Goal: Task Accomplishment & Management: Complete application form

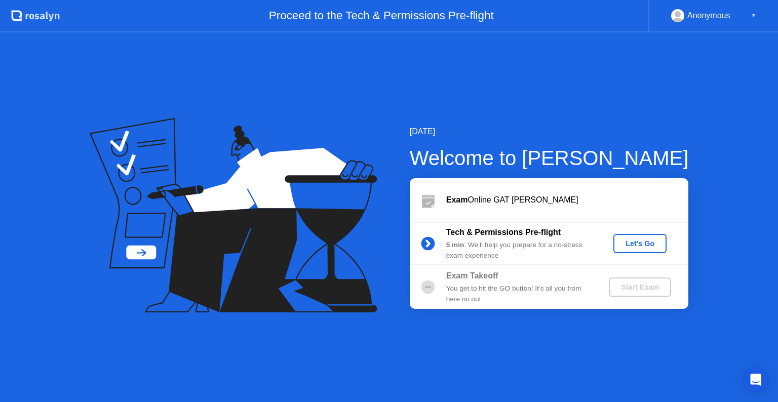
click at [631, 245] on div "Let's Go" at bounding box center [639, 243] width 45 height 8
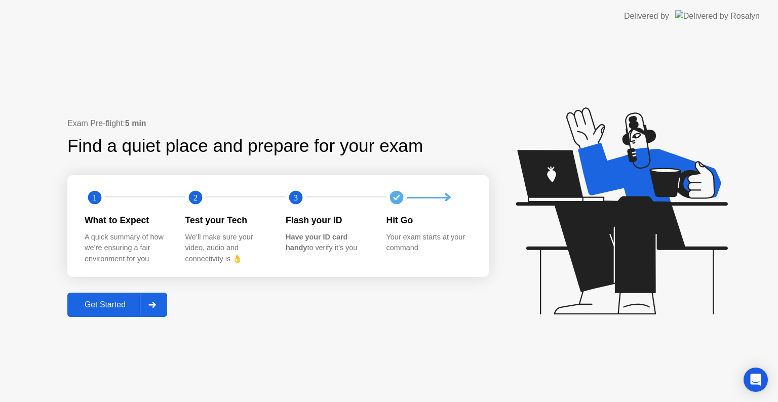
click at [128, 304] on div "Get Started" at bounding box center [104, 304] width 69 height 9
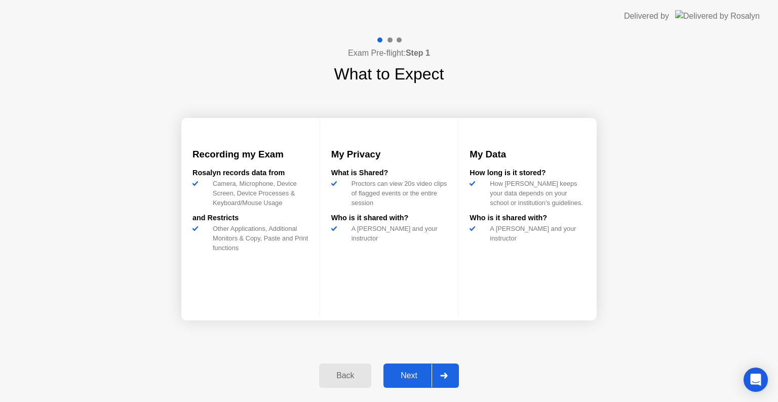
click at [435, 382] on div at bounding box center [443, 375] width 24 height 23
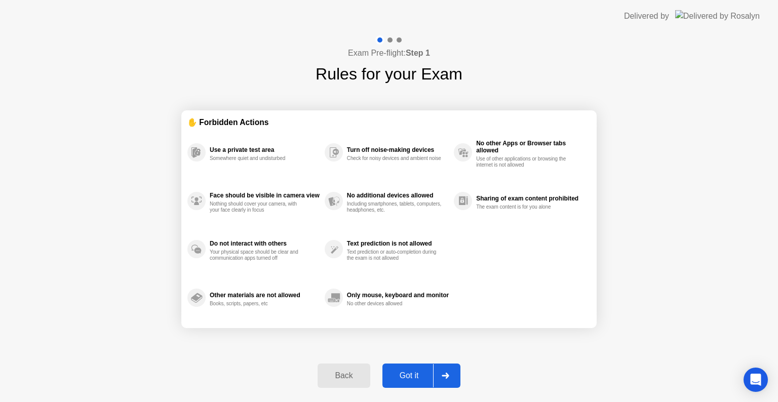
click at [435, 382] on div at bounding box center [445, 375] width 24 height 23
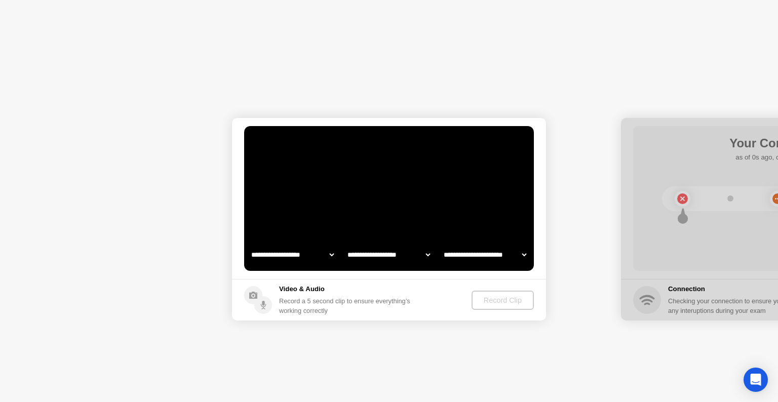
select select "**********"
select select "*******"
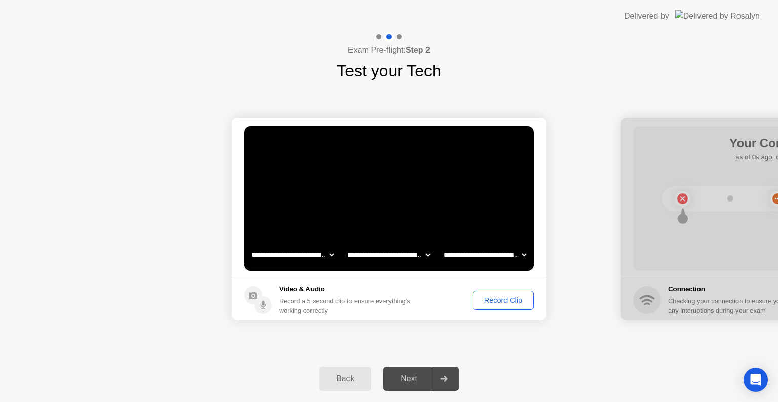
click at [494, 300] on div "Record Clip" at bounding box center [503, 300] width 54 height 8
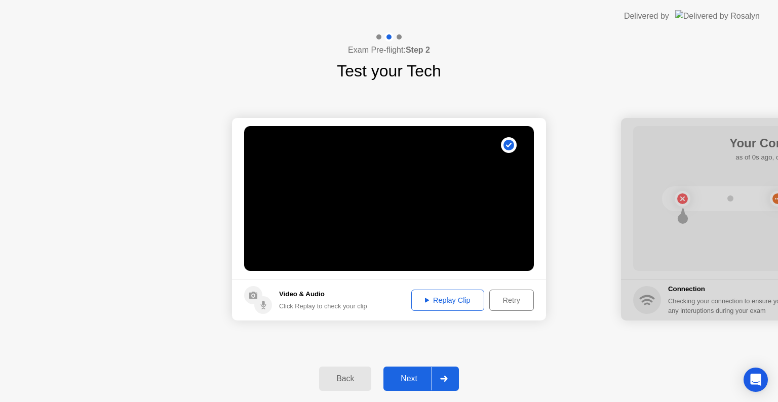
click at [427, 378] on div "Next" at bounding box center [408, 378] width 45 height 9
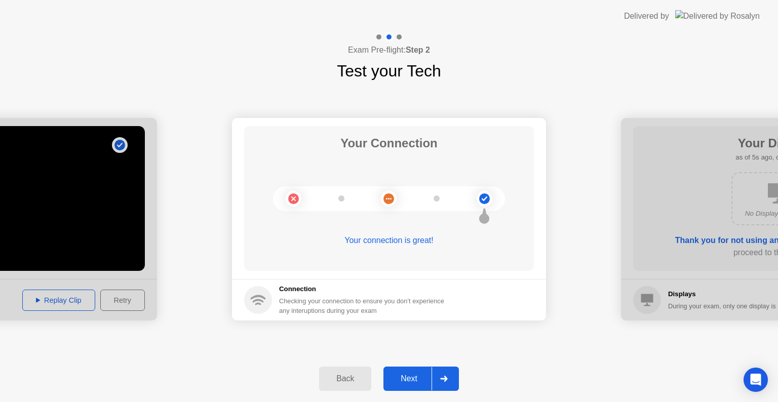
click at [427, 378] on div "Next" at bounding box center [408, 378] width 45 height 9
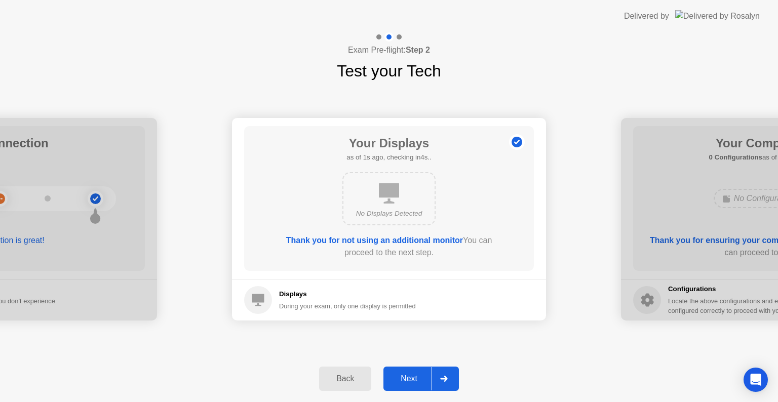
click at [427, 378] on div "Next" at bounding box center [408, 378] width 45 height 9
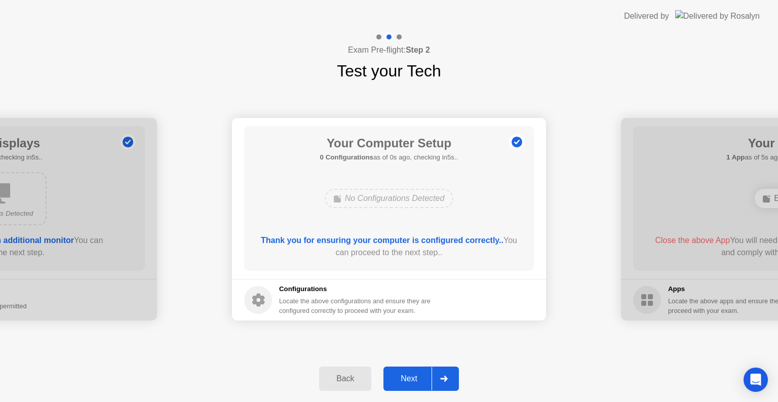
click at [427, 378] on div "Next" at bounding box center [408, 378] width 45 height 9
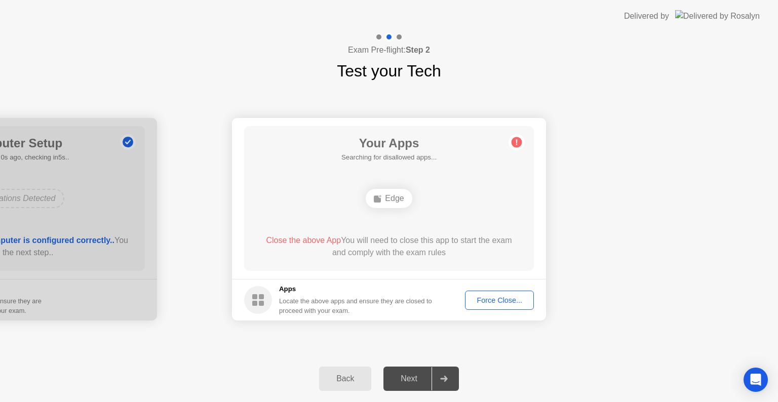
click at [501, 299] on div "Force Close..." at bounding box center [499, 300] width 62 height 8
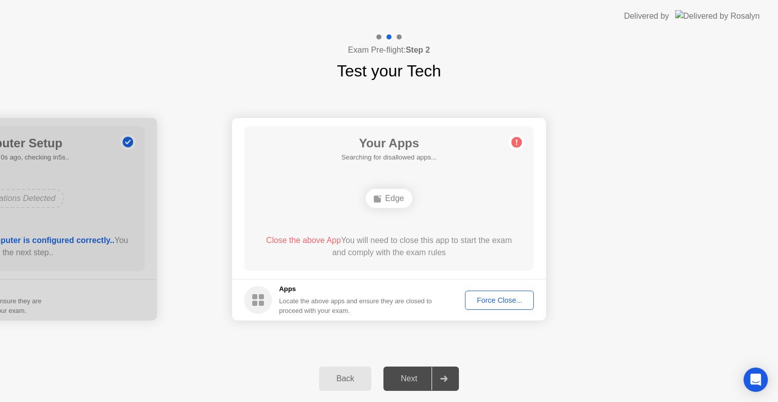
click at [473, 296] on div "Force Close..." at bounding box center [499, 300] width 62 height 8
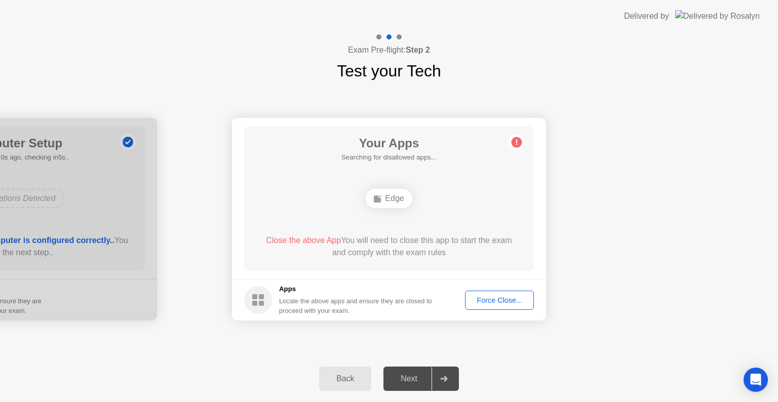
click at [498, 296] on div "Force Close..." at bounding box center [499, 300] width 62 height 8
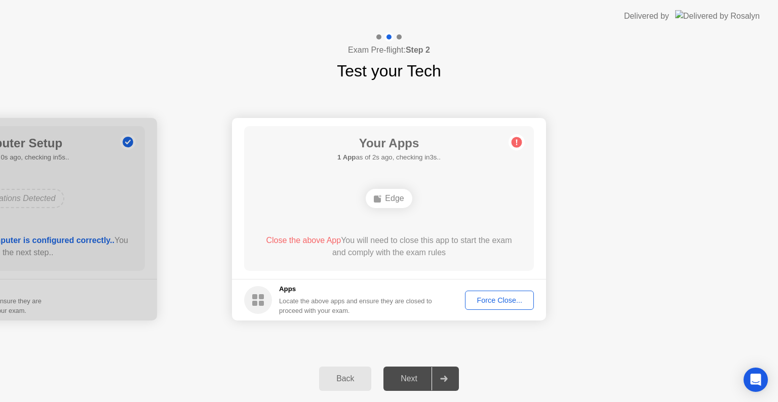
click at [494, 304] on div "Force Close..." at bounding box center [499, 300] width 62 height 8
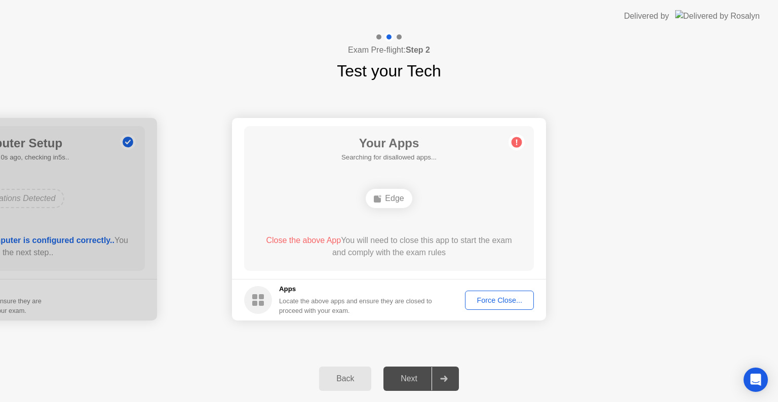
click at [394, 197] on div "Edge" at bounding box center [388, 198] width 46 height 19
click at [526, 304] on div "Force Close..." at bounding box center [499, 300] width 62 height 8
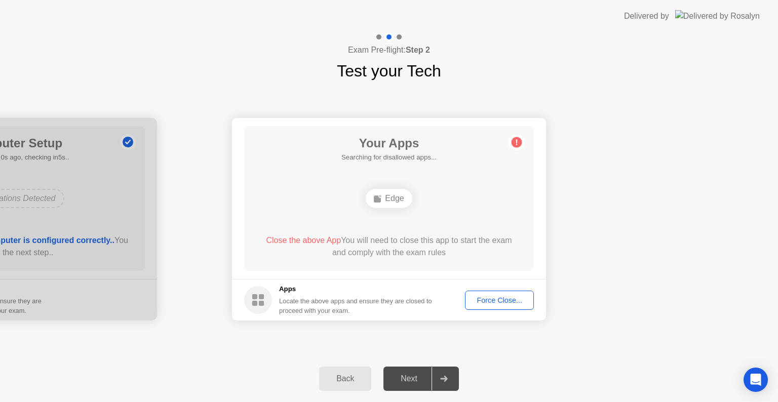
click at [299, 309] on div "Locate the above apps and ensure they are closed to proceed with your exam." at bounding box center [355, 305] width 153 height 19
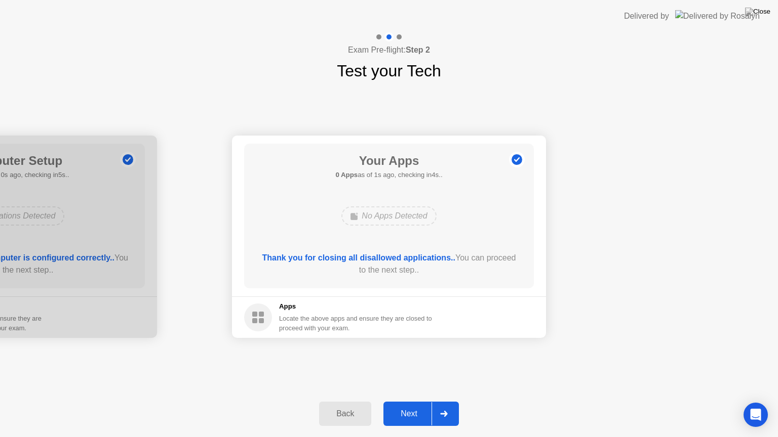
click at [427, 401] on div "Next" at bounding box center [408, 414] width 45 height 9
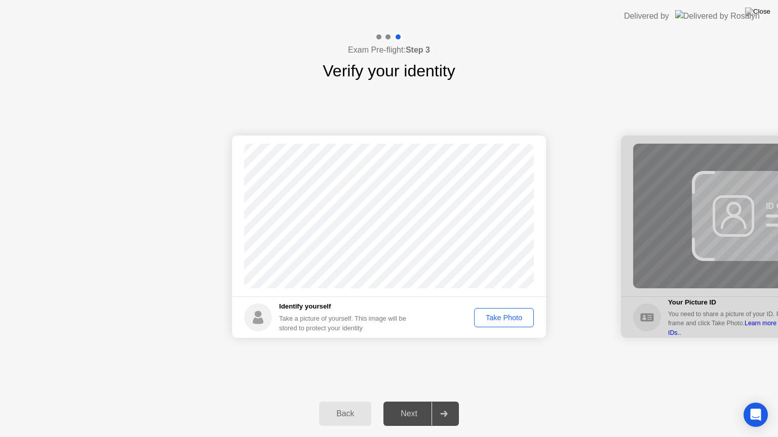
click at [504, 322] on div "Take Photo" at bounding box center [503, 318] width 53 height 8
click at [413, 401] on button "Next" at bounding box center [420, 414] width 75 height 24
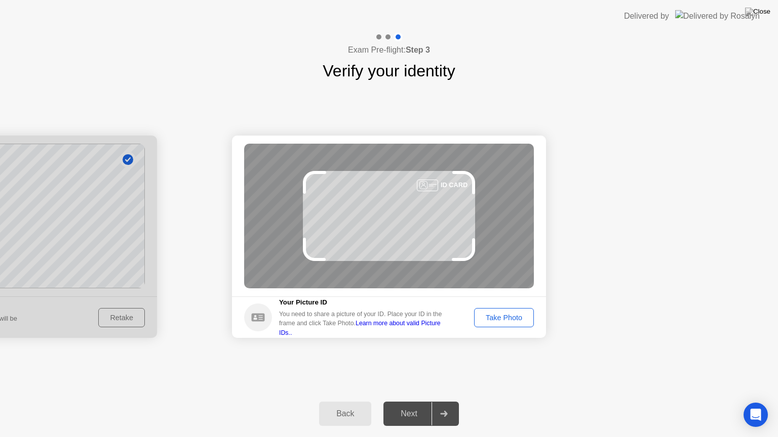
click at [514, 315] on div "Take Photo" at bounding box center [503, 318] width 53 height 8
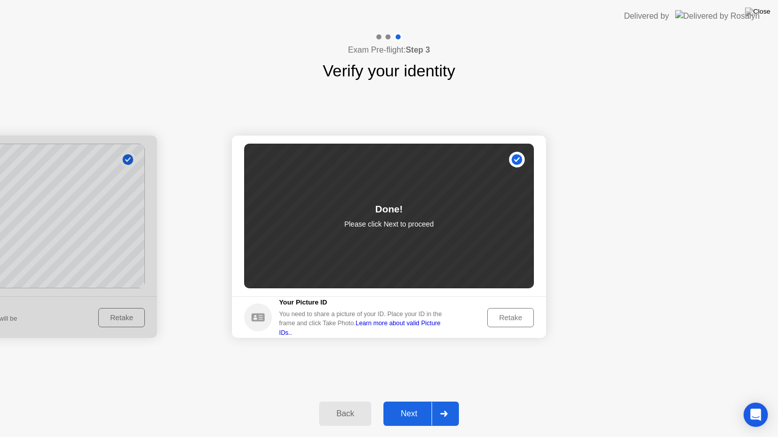
click at [419, 401] on div "Next" at bounding box center [408, 414] width 45 height 9
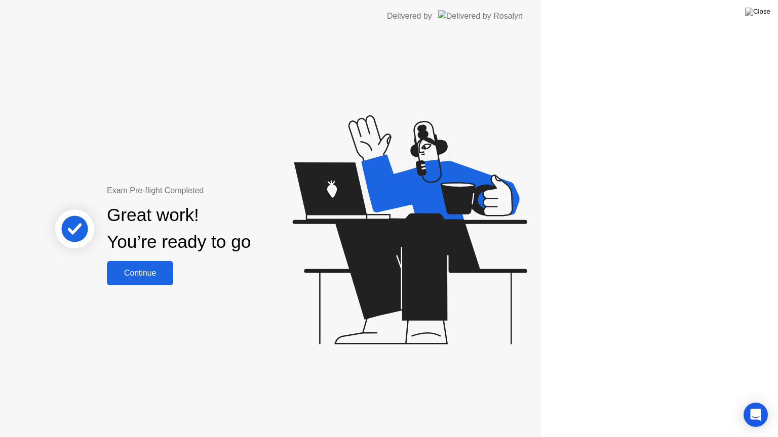
click at [419, 401] on div "Exam Pre-flight Completed Great work! You’re ready to go Continue" at bounding box center [270, 234] width 541 height 405
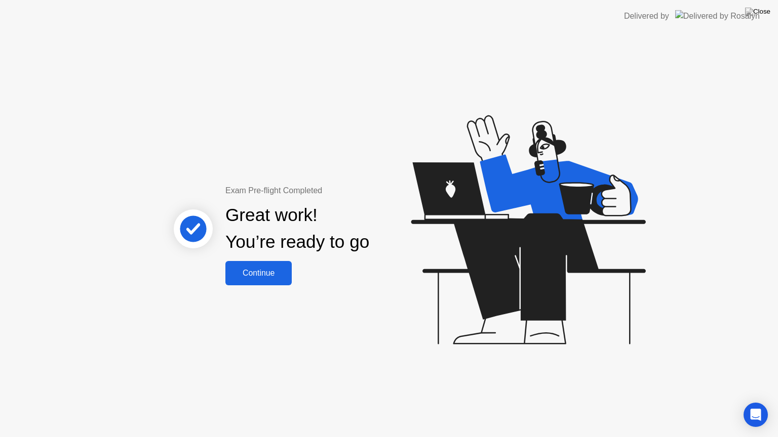
click at [272, 271] on div "Continue" at bounding box center [258, 273] width 60 height 9
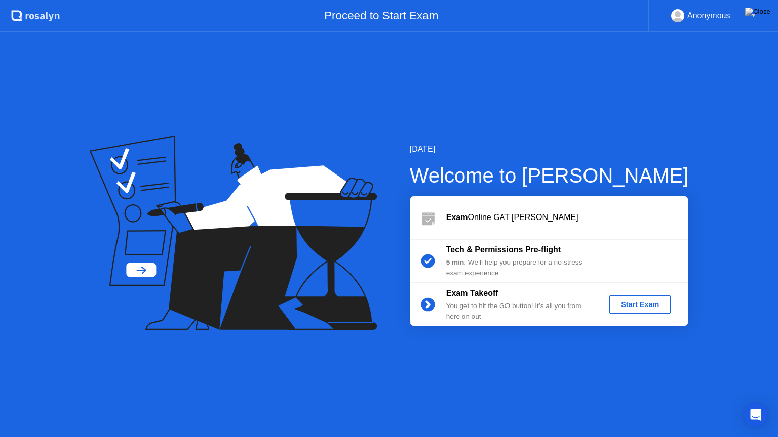
click at [637, 301] on div "Start Exam" at bounding box center [640, 305] width 54 height 8
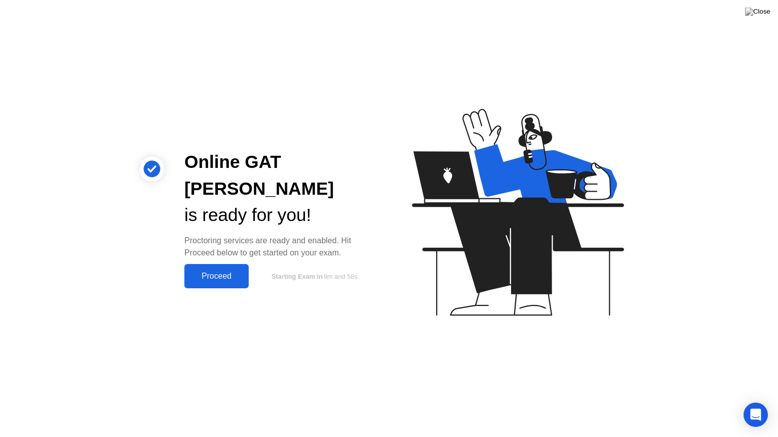
click at [233, 264] on button "Proceed" at bounding box center [216, 276] width 64 height 24
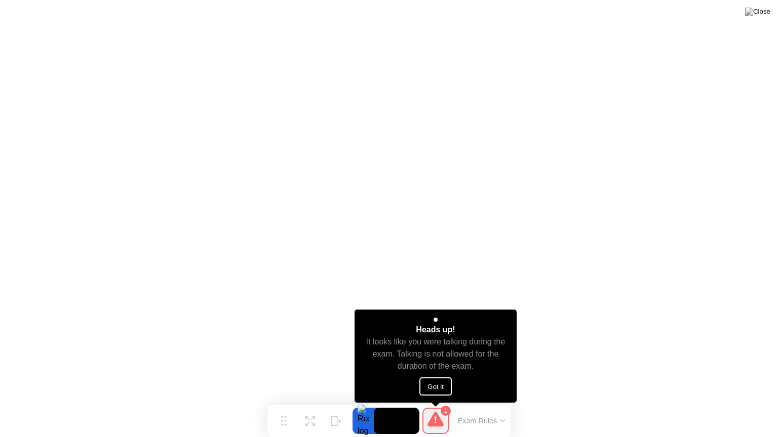
click at [435, 379] on button "Got it" at bounding box center [435, 387] width 32 height 18
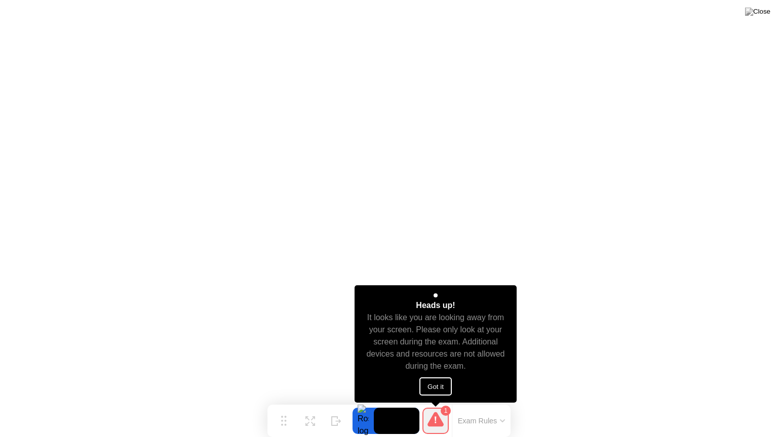
click at [426, 389] on button "Got it" at bounding box center [435, 387] width 32 height 18
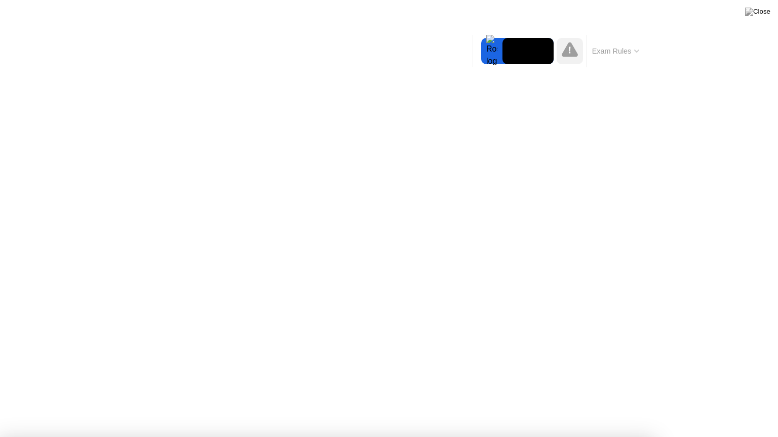
drag, startPoint x: 437, startPoint y: 343, endPoint x: 432, endPoint y: 327, distance: 17.1
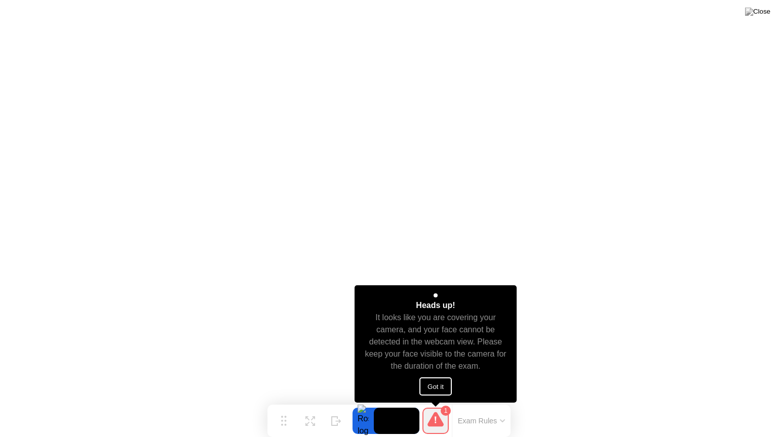
click at [437, 385] on button "Got it" at bounding box center [435, 387] width 32 height 18
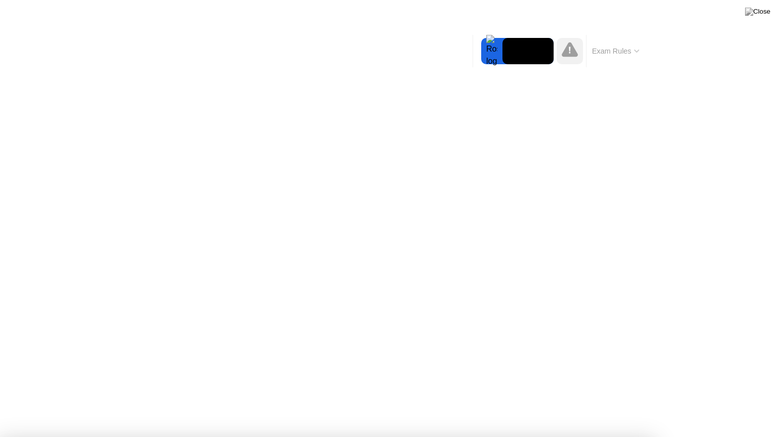
drag, startPoint x: 425, startPoint y: 309, endPoint x: 425, endPoint y: 318, distance: 9.1
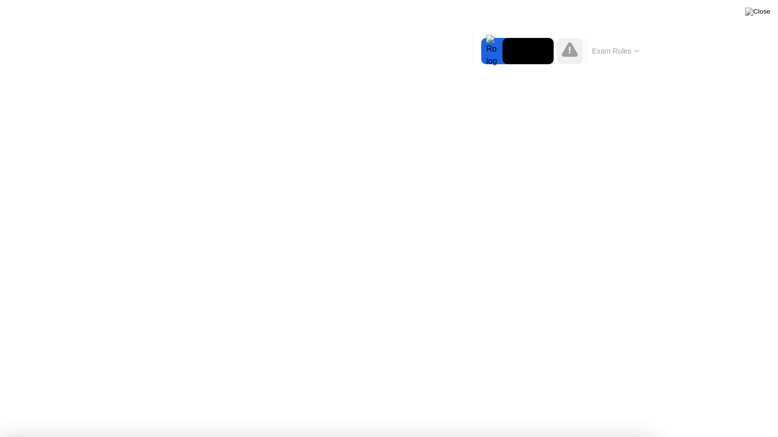
drag, startPoint x: 408, startPoint y: 310, endPoint x: 411, endPoint y: 323, distance: 14.0
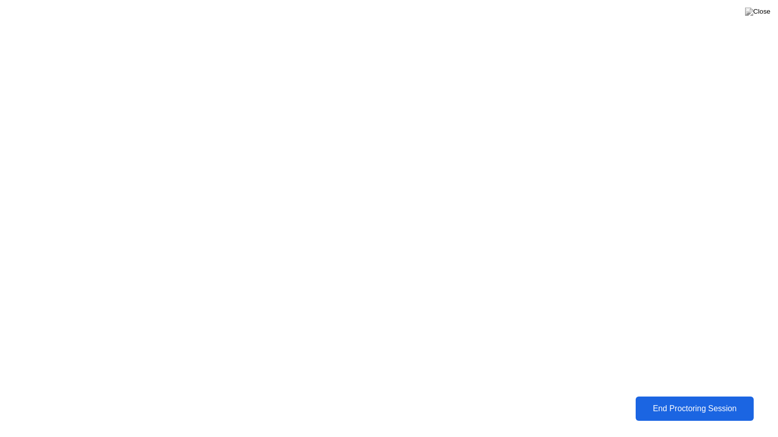
click at [686, 401] on div "End Proctoring Session" at bounding box center [694, 408] width 112 height 9
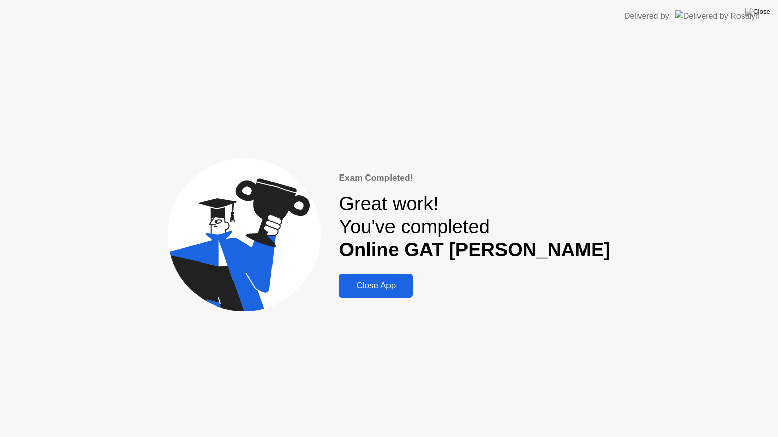
click at [413, 294] on button "Close App" at bounding box center [376, 286] width 74 height 24
